Goal: Information Seeking & Learning: Learn about a topic

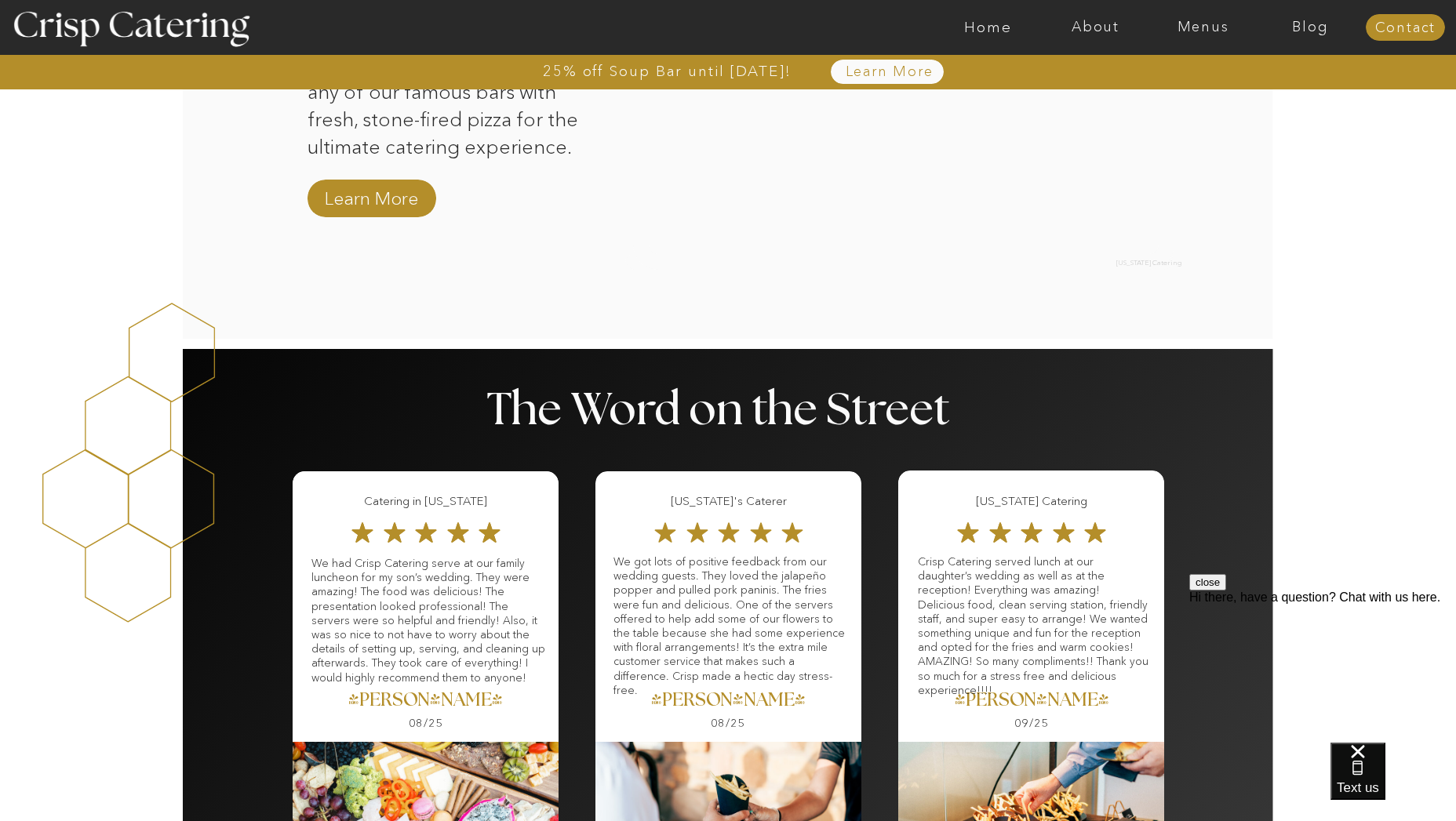
scroll to position [1682, 0]
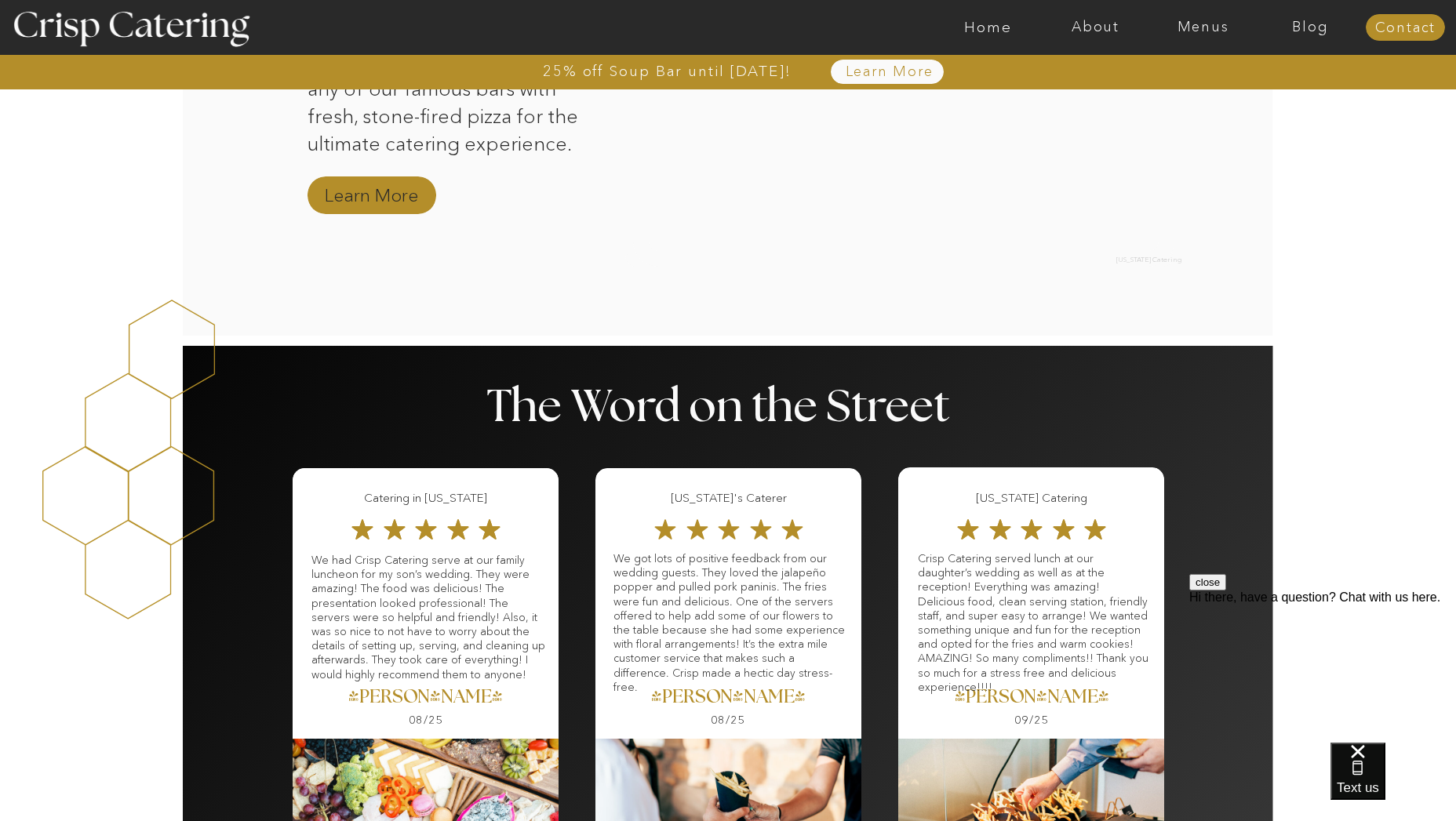
click at [344, 201] on nav "Learn More" at bounding box center [371, 197] width 105 height 27
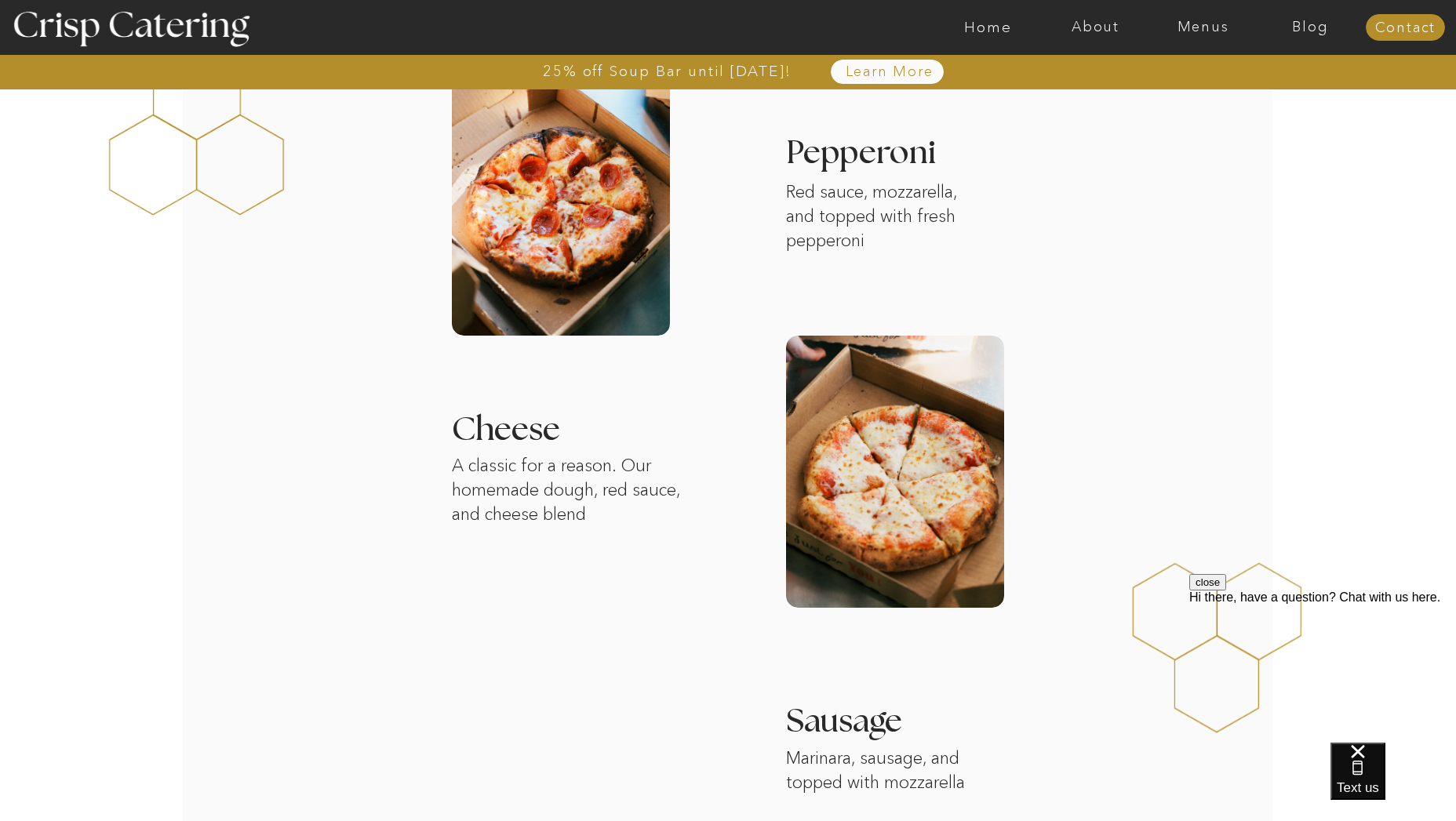
scroll to position [1555, 0]
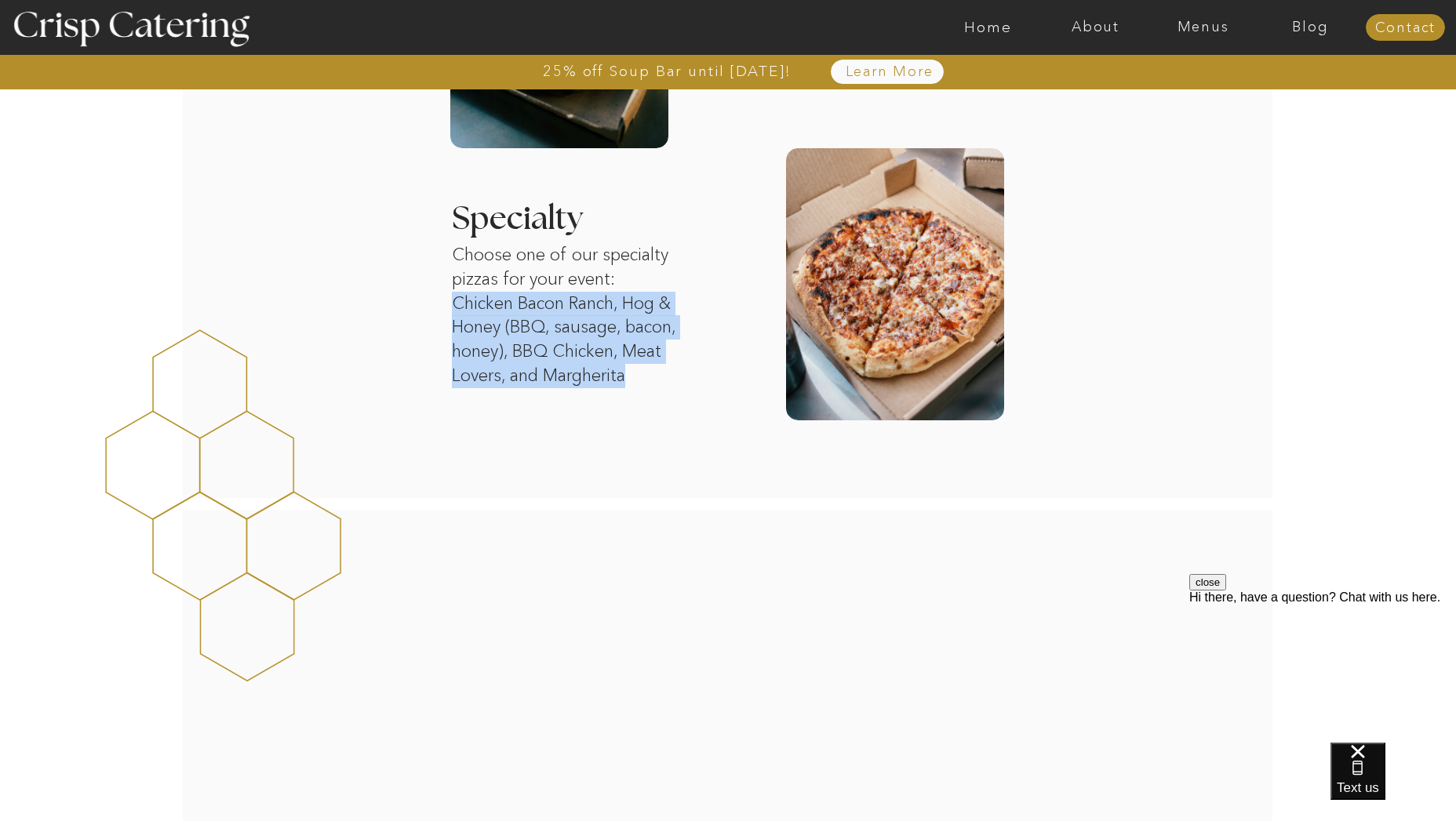
drag, startPoint x: 457, startPoint y: 307, endPoint x: 645, endPoint y: 376, distance: 200.3
click at [645, 376] on p "Choose one of our specialty pizzas for your event: Chicken Bacon Ranch, Hog & H…" at bounding box center [578, 315] width 255 height 145
copy p "Chicken Bacon Ranch, Hog & Honey (BBQ, sausage, bacon, honey), BBQ Chicken, Mea…"
